Goal: Task Accomplishment & Management: Use online tool/utility

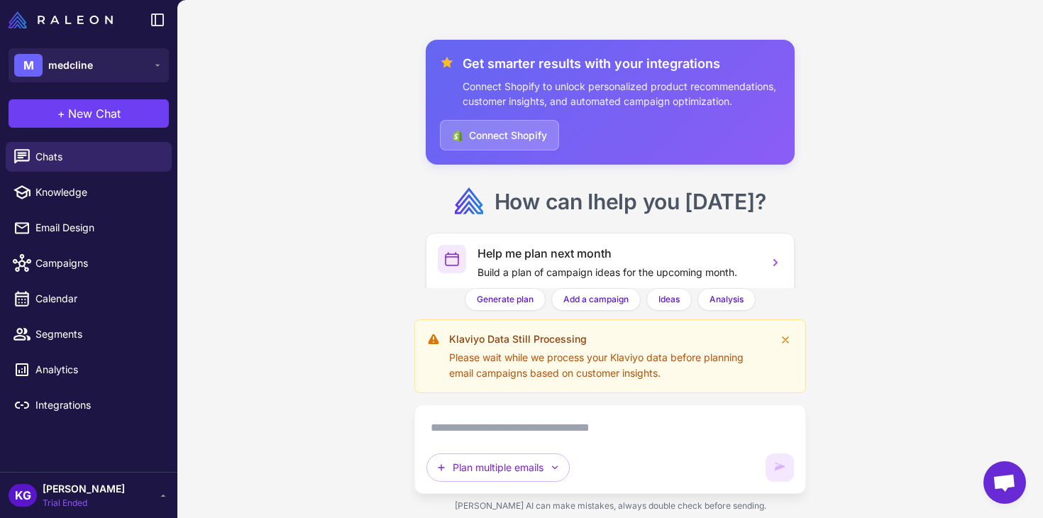
scroll to position [124, 0]
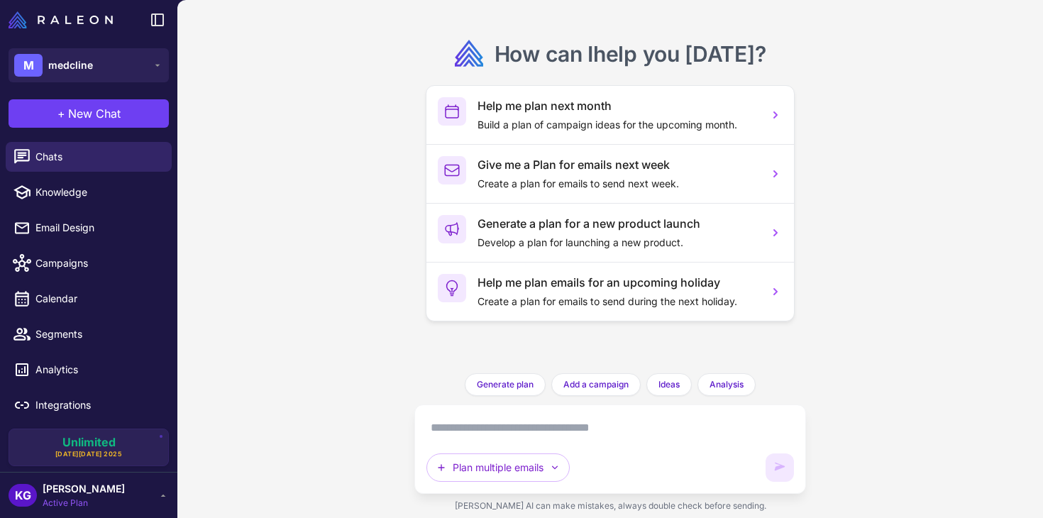
scroll to position [124, 0]
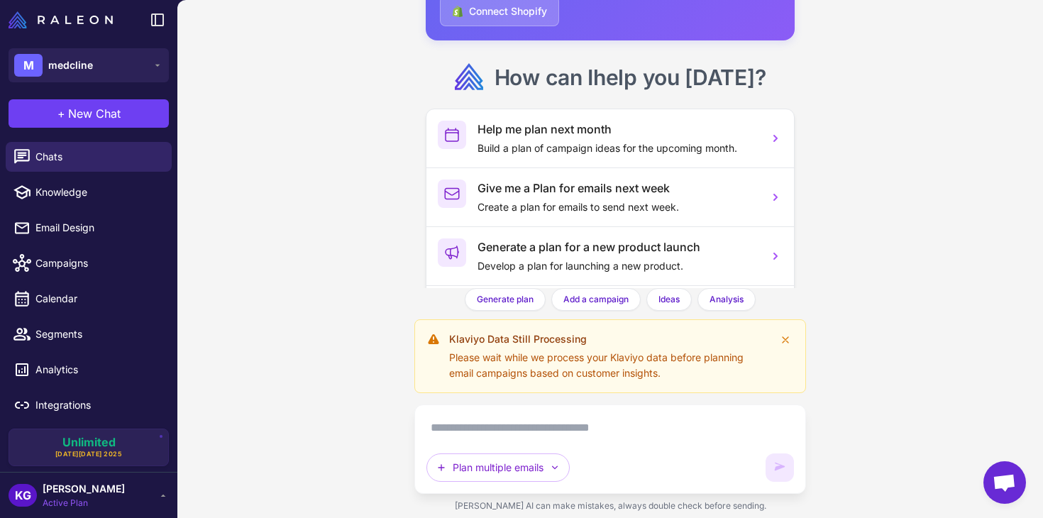
click at [492, 413] on div "Plan multiple emails" at bounding box center [609, 448] width 391 height 89
click at [490, 426] on textarea at bounding box center [609, 427] width 367 height 23
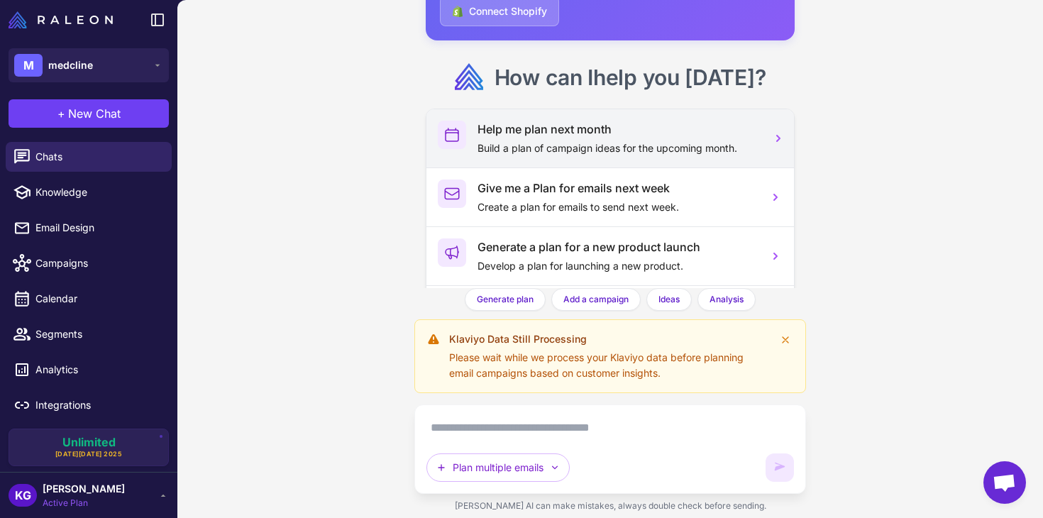
click at [631, 159] on div "Help me plan next month Build a plan of campaign ideas for the upcoming month." at bounding box center [609, 138] width 367 height 58
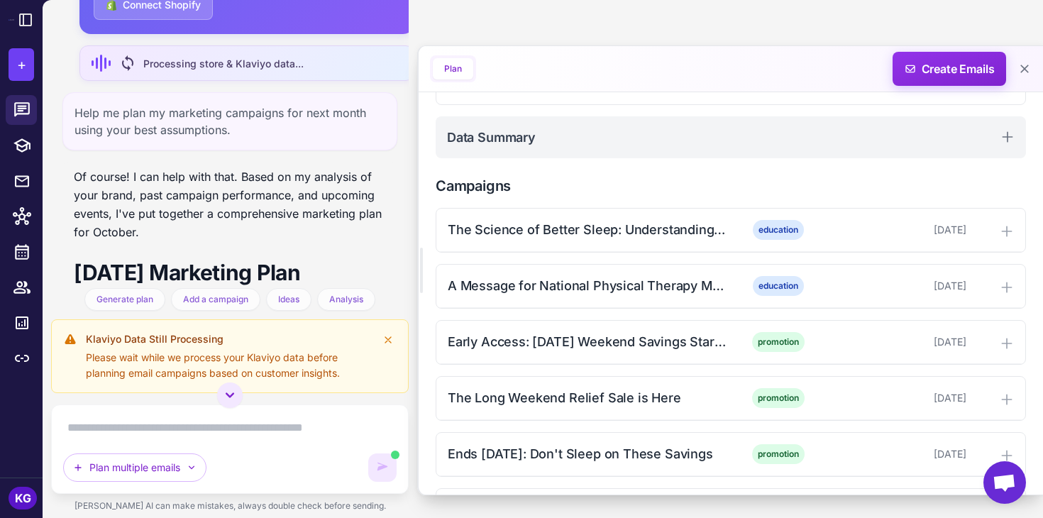
scroll to position [921, 0]
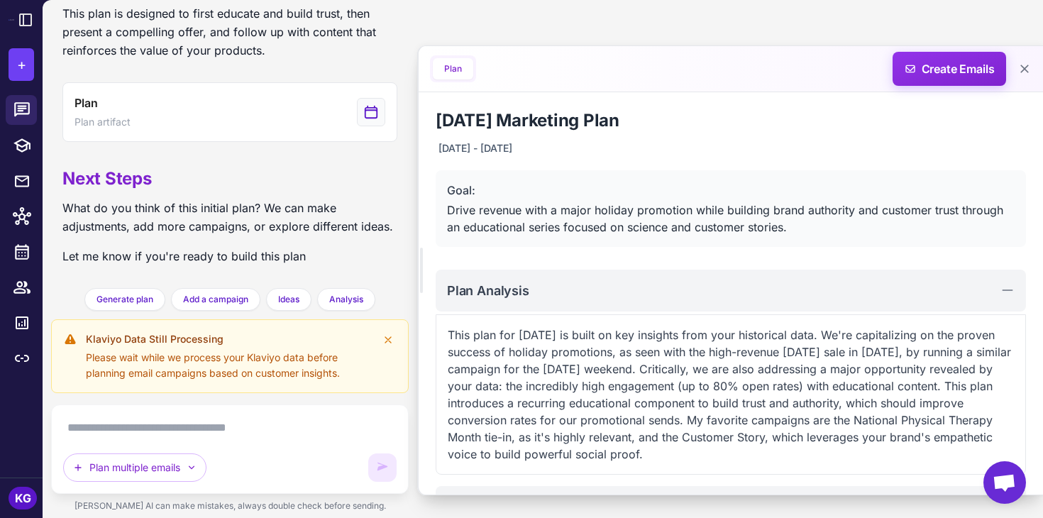
click at [176, 440] on div "Plan multiple emails" at bounding box center [229, 448] width 333 height 65
click at [149, 430] on textarea at bounding box center [229, 427] width 333 height 23
click at [188, 477] on button "Plan multiple emails" at bounding box center [134, 467] width 143 height 28
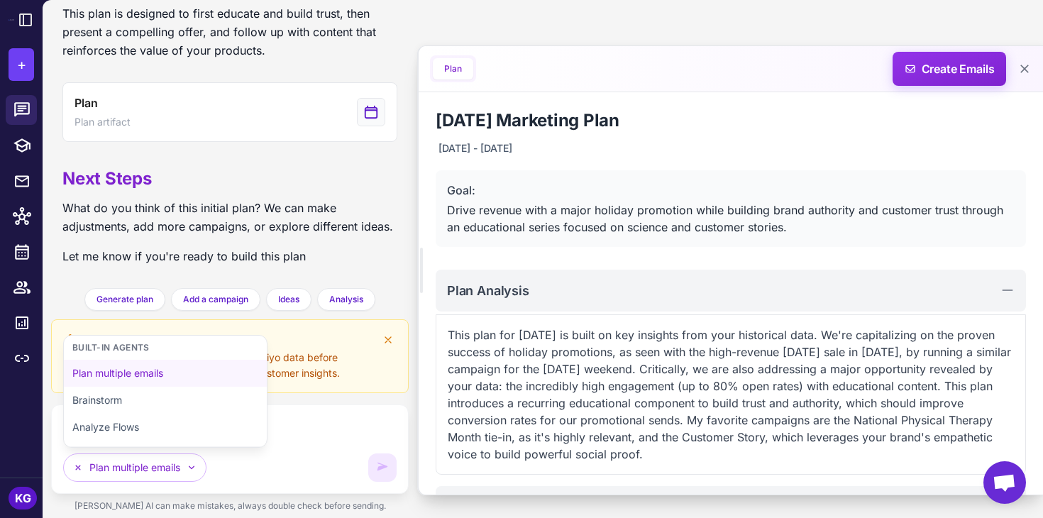
click at [256, 462] on div "Plan multiple emails Built-in Agents Plan multiple emails Brainstorm Analyze Fl…" at bounding box center [211, 467] width 297 height 28
click at [21, 59] on span "+" at bounding box center [21, 64] width 9 height 21
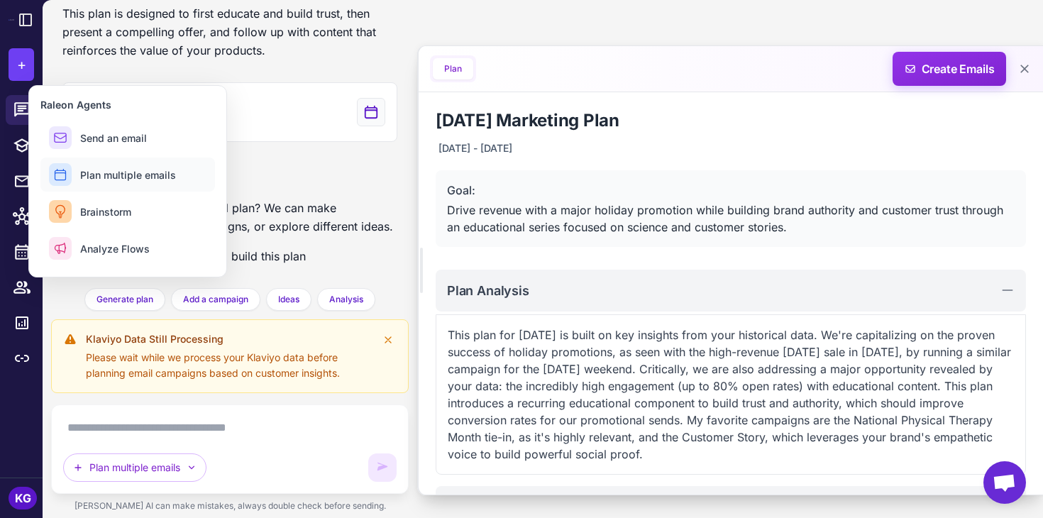
click at [135, 182] on button "Plan multiple emails" at bounding box center [127, 174] width 175 height 34
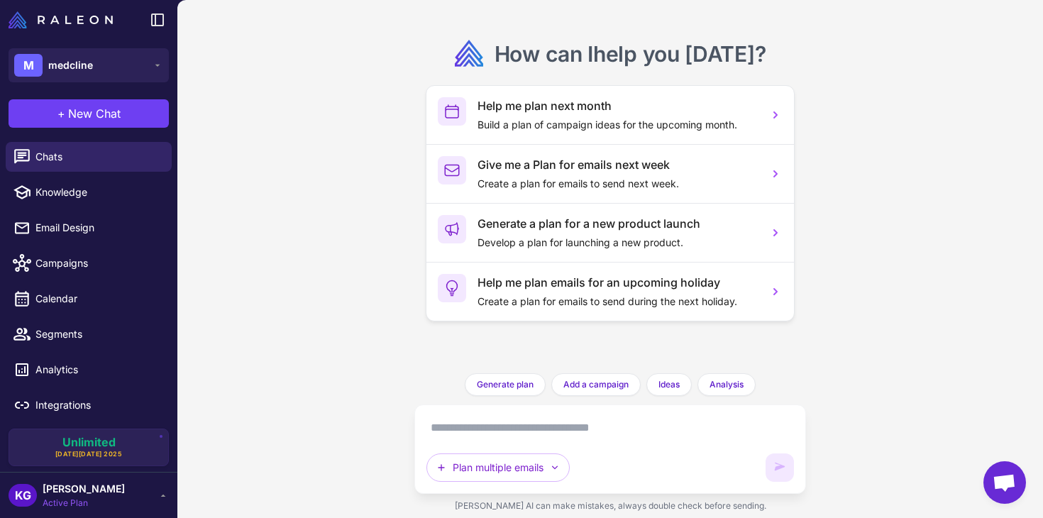
scroll to position [124, 0]
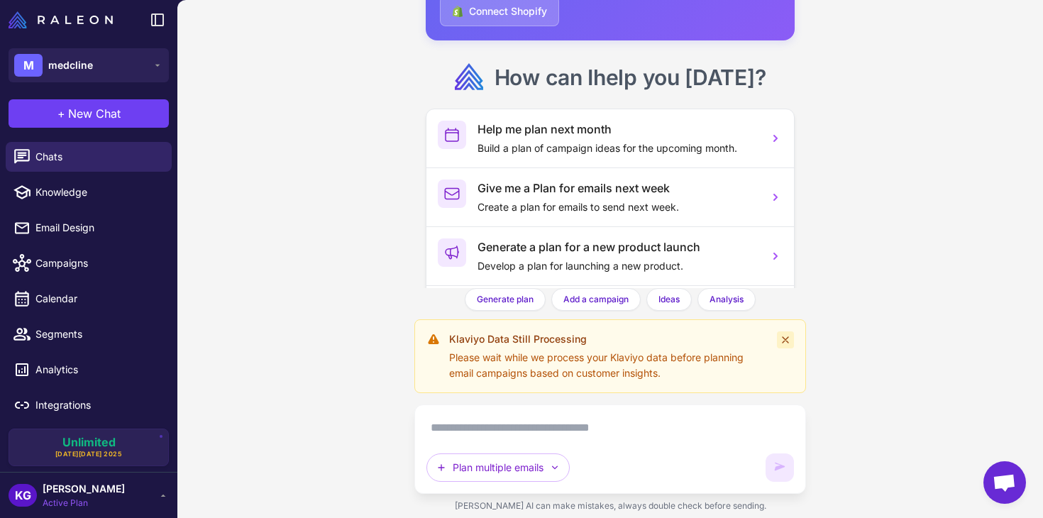
click at [782, 338] on icon at bounding box center [785, 339] width 11 height 11
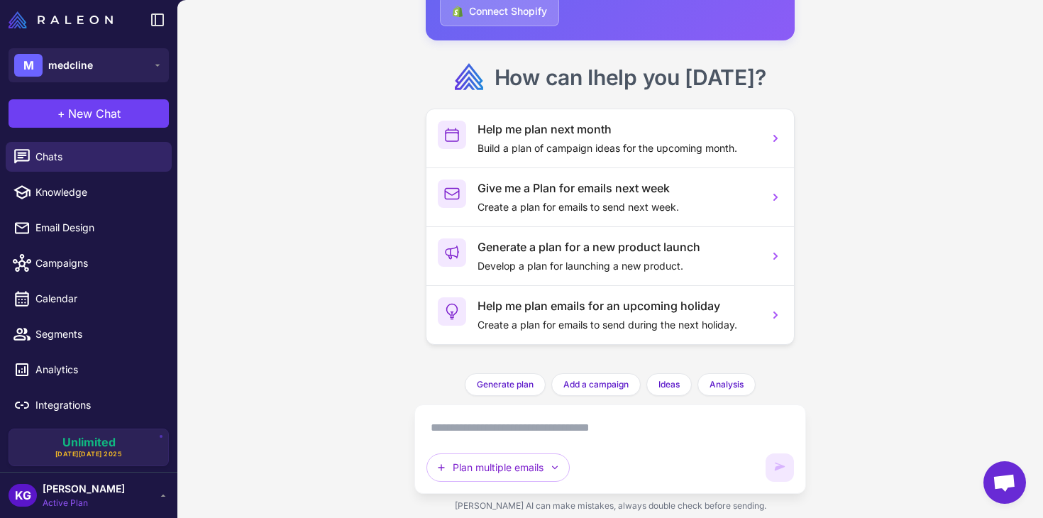
click at [599, 421] on textarea at bounding box center [609, 427] width 367 height 23
click at [558, 458] on button "Plan multiple emails" at bounding box center [497, 467] width 143 height 28
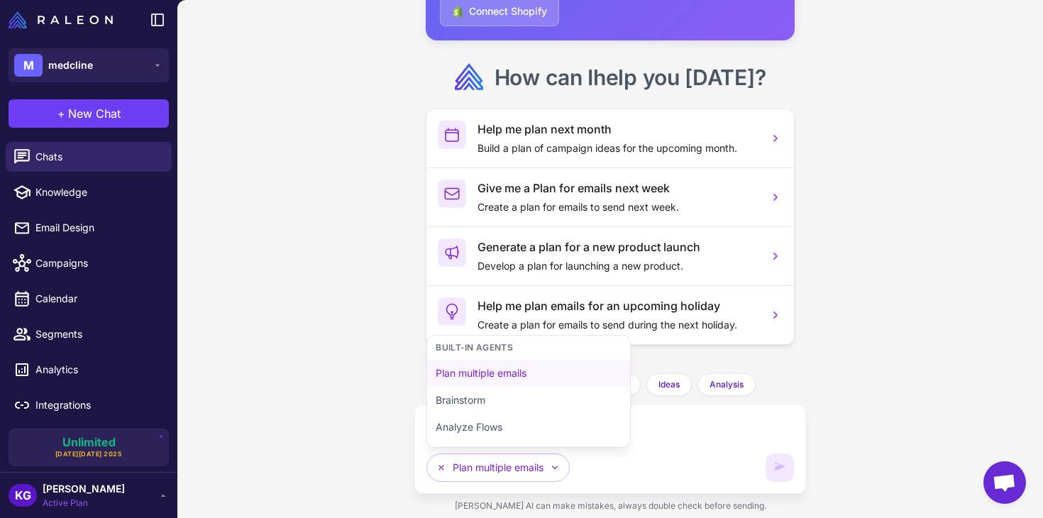
click at [819, 350] on div "Get smarter results with your integrations Connect Shopify to unlock personaliz…" at bounding box center [609, 259] width 865 height 518
